Goal: Check status: Check status

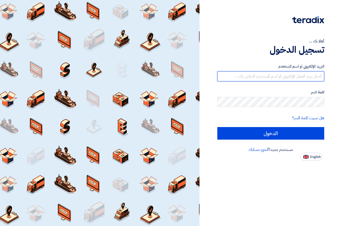
click at [315, 73] on input "text" at bounding box center [271, 76] width 107 height 10
type input "[EMAIL_ADDRESS][DOMAIN_NAME]"
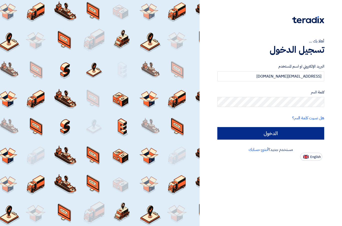
click at [303, 133] on input "الدخول" at bounding box center [271, 133] width 107 height 13
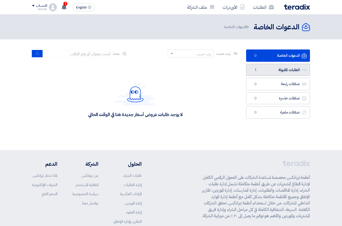
click at [291, 69] on link "الطلبات المقبولة الطلبات المقبولة 1" at bounding box center [278, 70] width 64 height 12
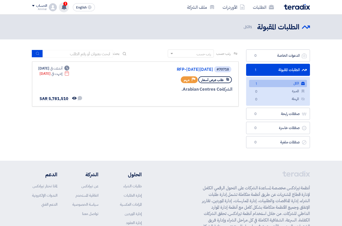
click at [63, 5] on icon at bounding box center [64, 7] width 6 height 6
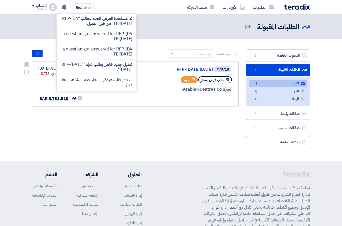
click at [172, 85] on div "#70718 RFP-[DATE][DATE] طلب عرض أسعار Priority مهم الشركة Arabian Centres Co." at bounding box center [172, 84] width 121 height 36
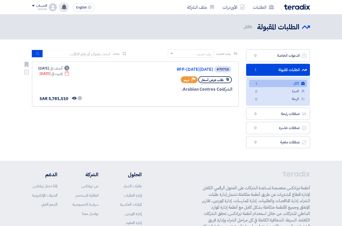
click at [63, 7] on use at bounding box center [64, 7] width 5 height 6
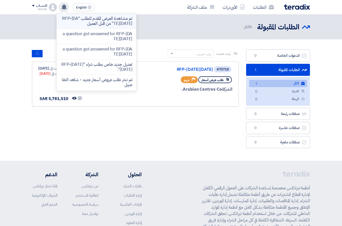
click at [99, 19] on p "تم مشاهدة العرض المقدم للطلب "RFP-[DATE][DATE]" من قبل العميل" at bounding box center [97, 21] width 72 height 10
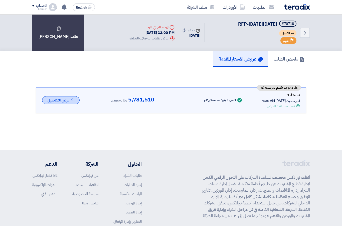
click at [60, 98] on button "عرض التفاصيل" at bounding box center [61, 100] width 38 height 8
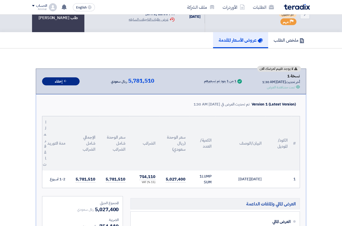
scroll to position [18, 0]
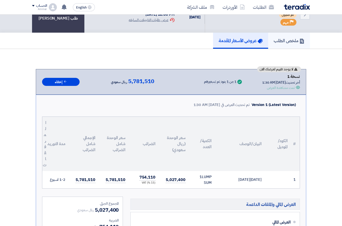
click at [288, 42] on h5 "ملخص الطلب" at bounding box center [289, 41] width 31 height 6
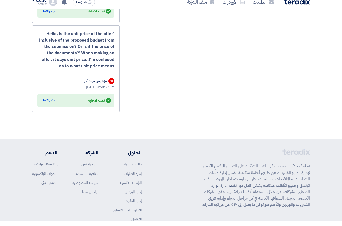
scroll to position [973, 0]
